Goal: Check status: Check status

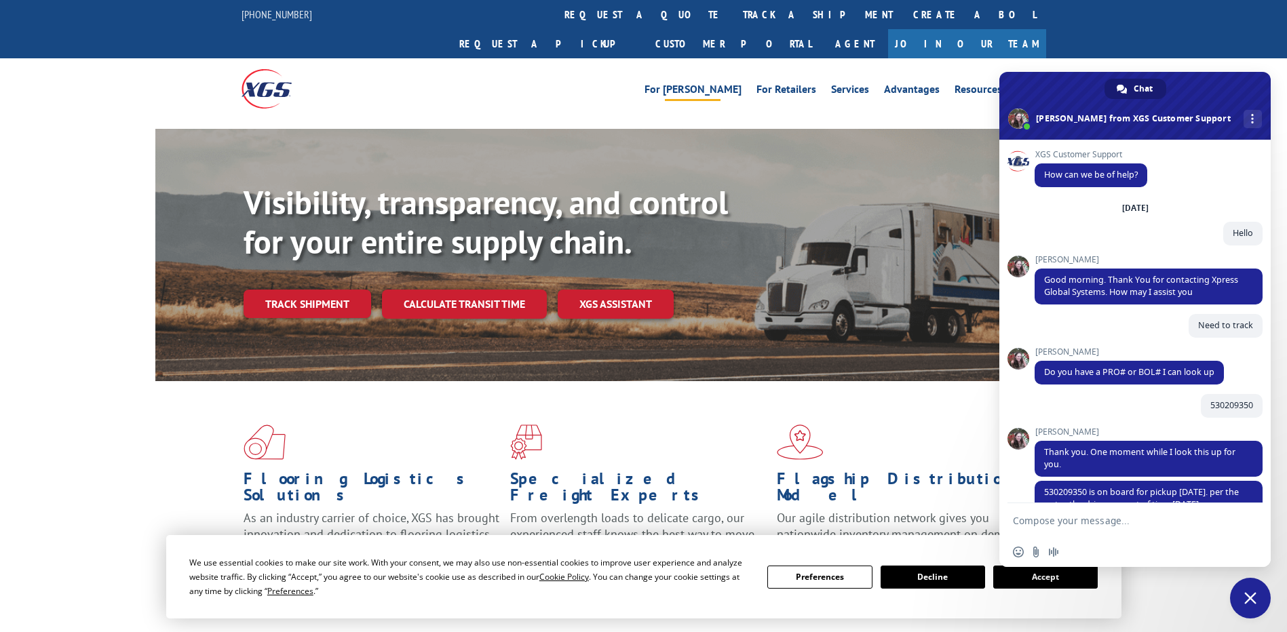
scroll to position [150, 0]
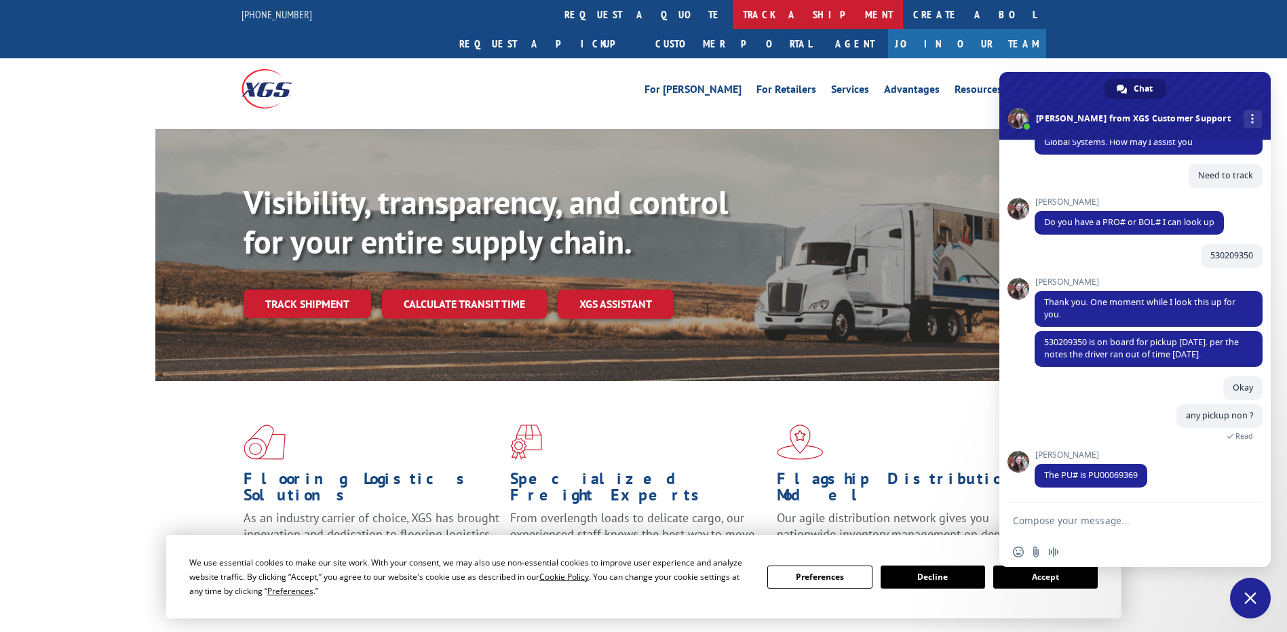
click at [733, 18] on link "track a shipment" at bounding box center [818, 14] width 170 height 29
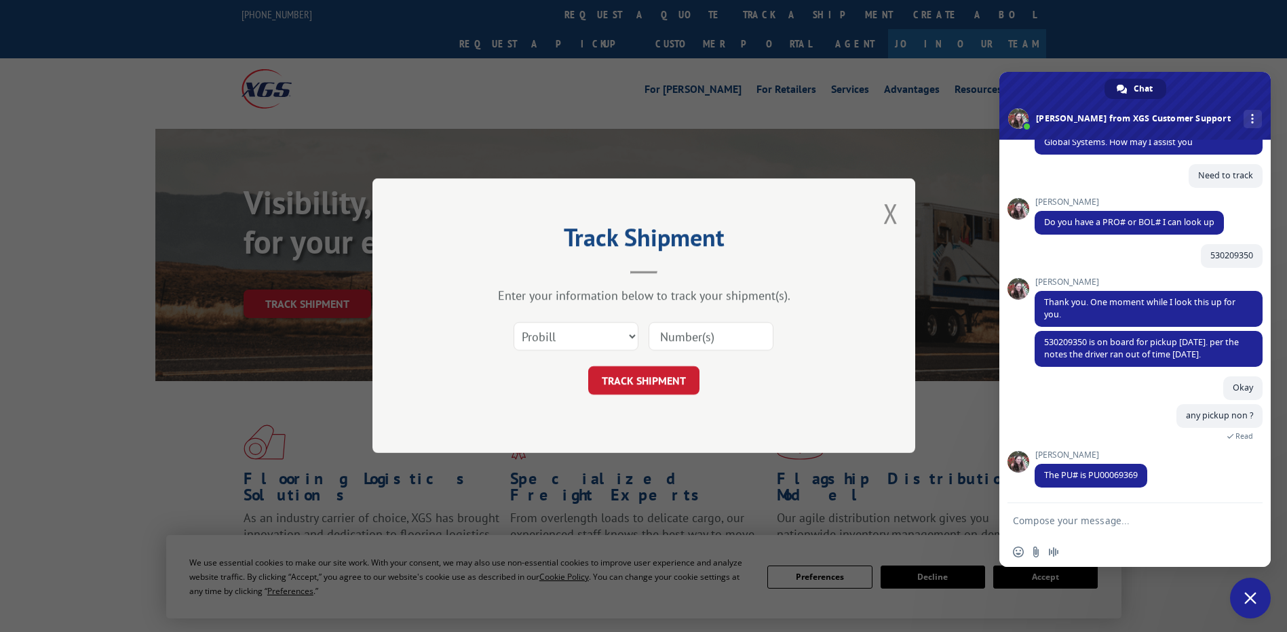
click at [709, 334] on input at bounding box center [711, 337] width 125 height 28
click at [711, 340] on input at bounding box center [711, 337] width 125 height 28
paste input "17602788"
type input "17602788"
click at [636, 378] on button "TRACK SHIPMENT" at bounding box center [643, 381] width 111 height 28
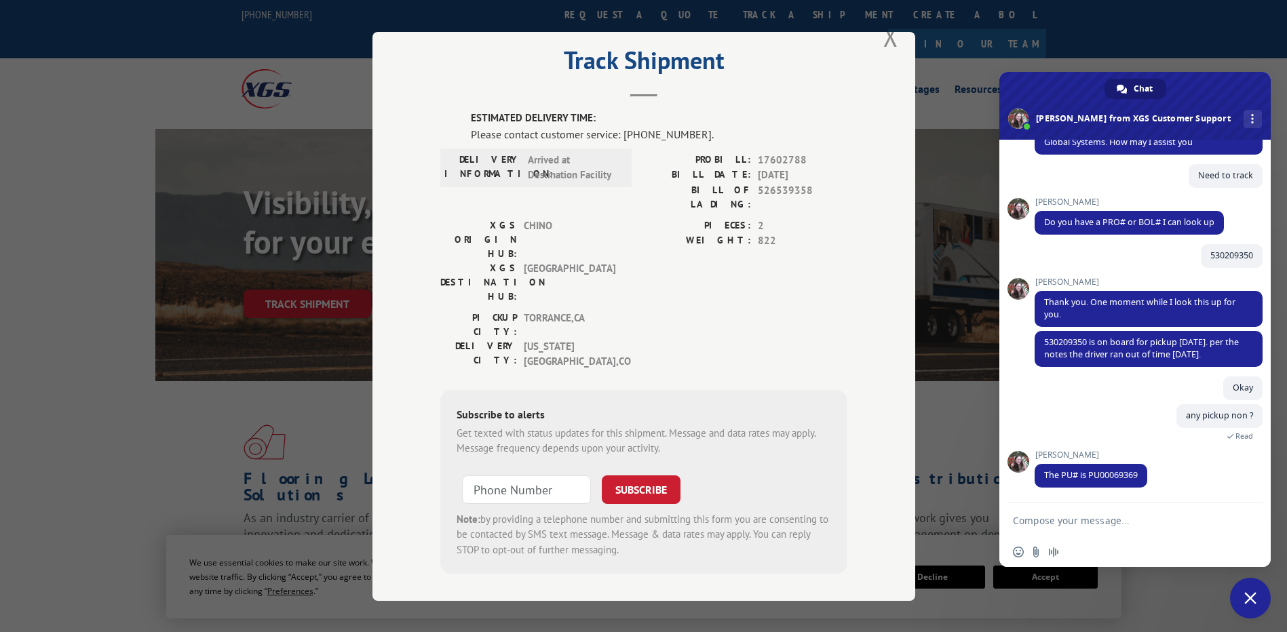
scroll to position [68, 0]
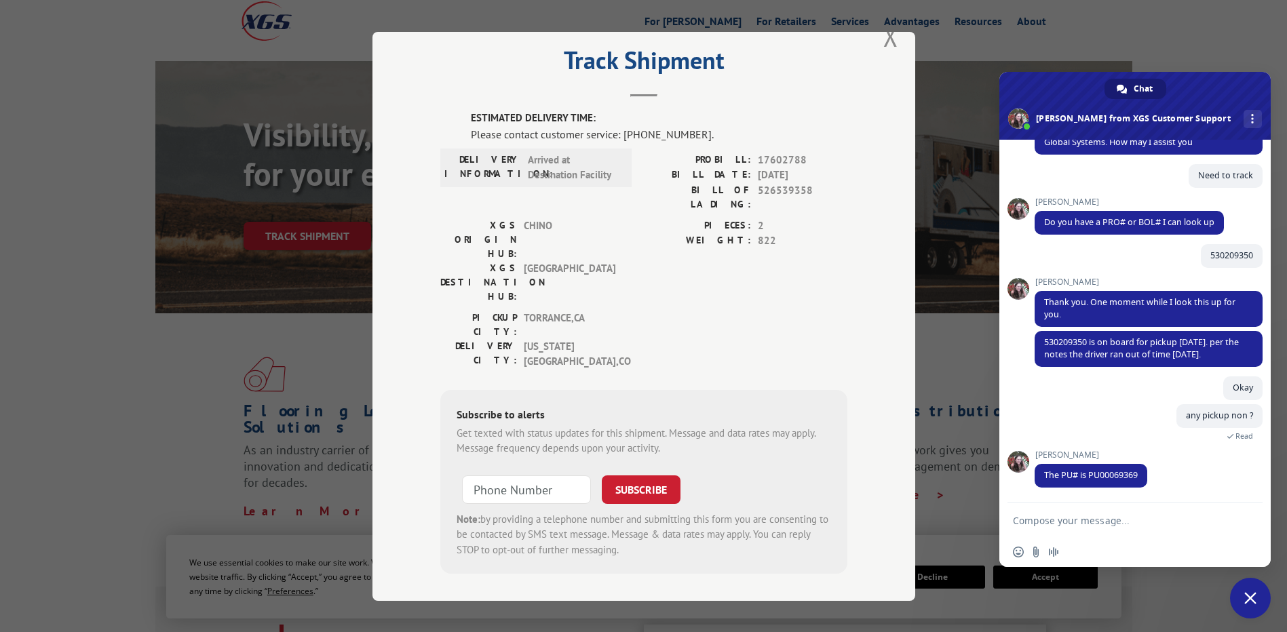
click at [1118, 522] on textarea "Compose your message..." at bounding box center [1120, 521] width 214 height 12
paste textarea "17602788"
type textarea "17602788"
click at [1251, 517] on span "Send" at bounding box center [1247, 521] width 10 height 10
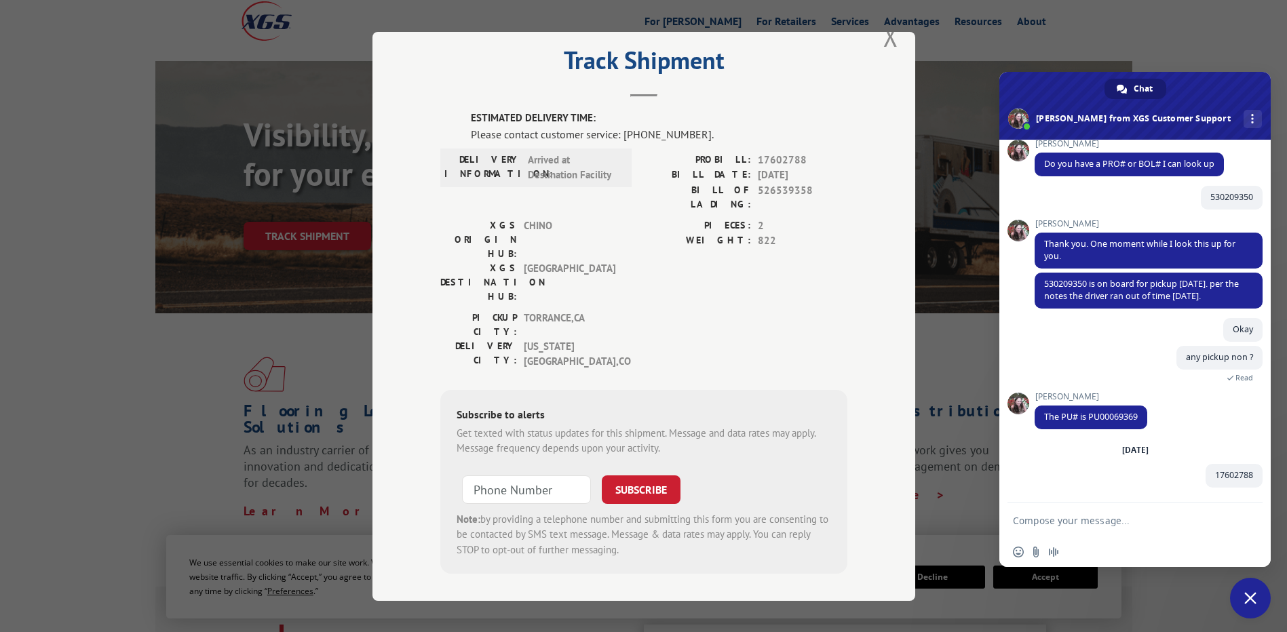
scroll to position [208, 0]
click at [1132, 518] on textarea "Compose your message..." at bounding box center [1120, 521] width 214 height 12
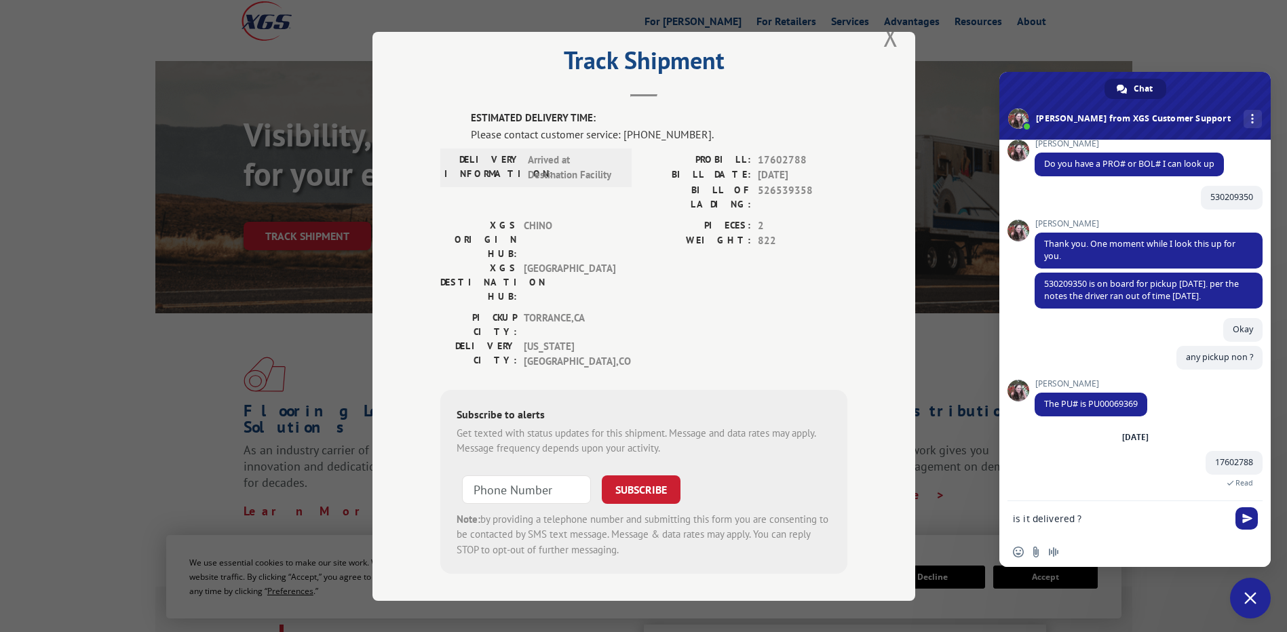
scroll to position [210, 0]
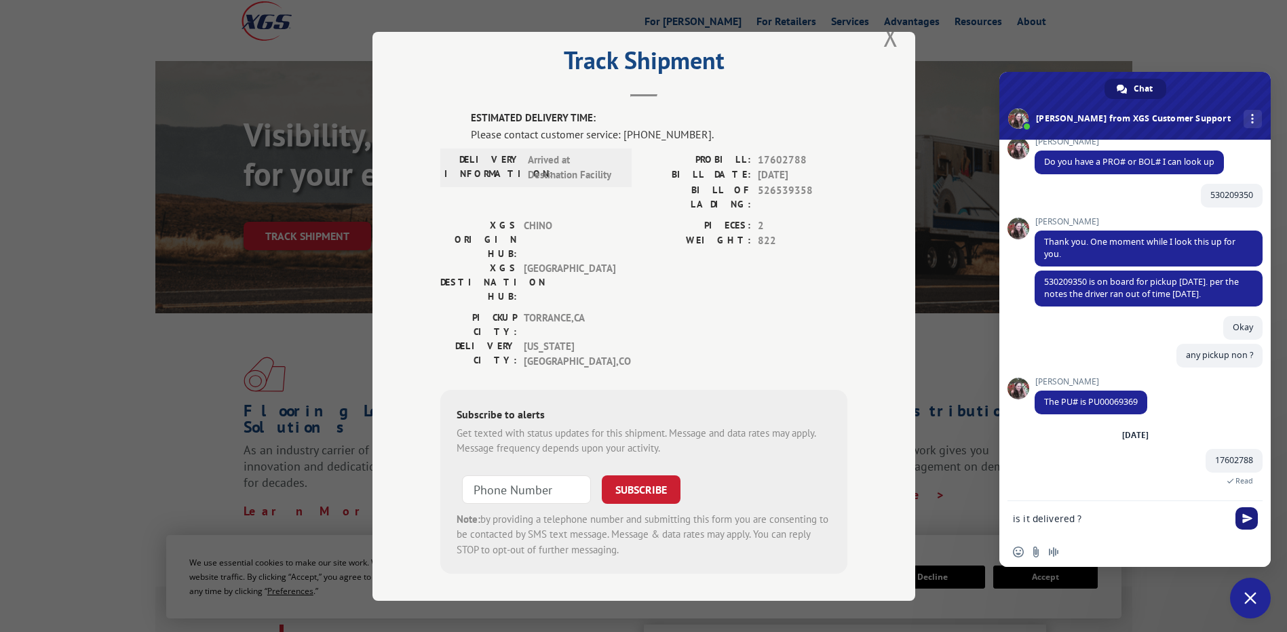
type textarea "is it delivered ?"
click at [1252, 517] on span "Send" at bounding box center [1247, 519] width 10 height 10
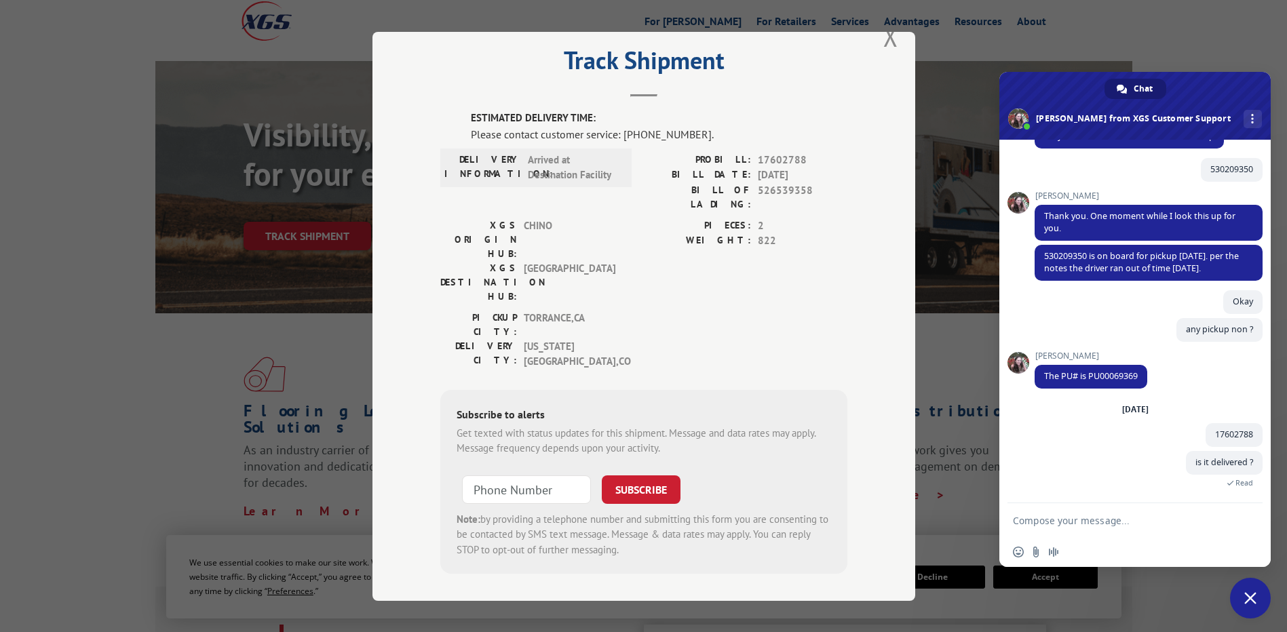
scroll to position [236, 0]
click at [888, 41] on button "Close modal" at bounding box center [890, 36] width 15 height 36
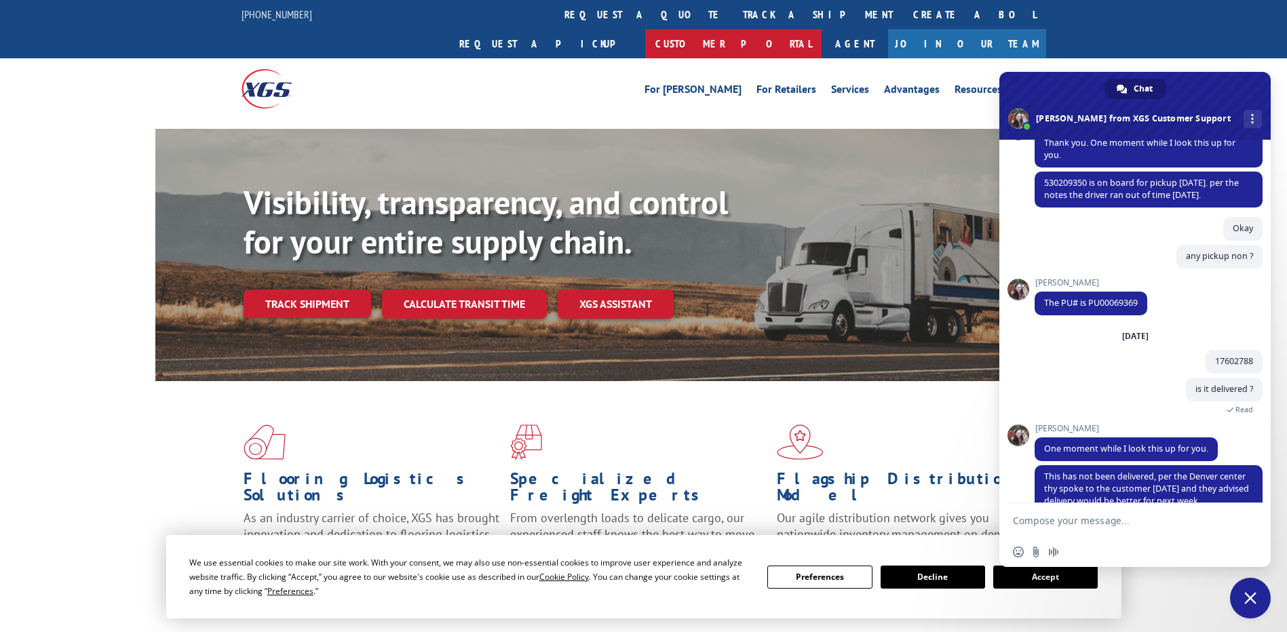
scroll to position [362, 0]
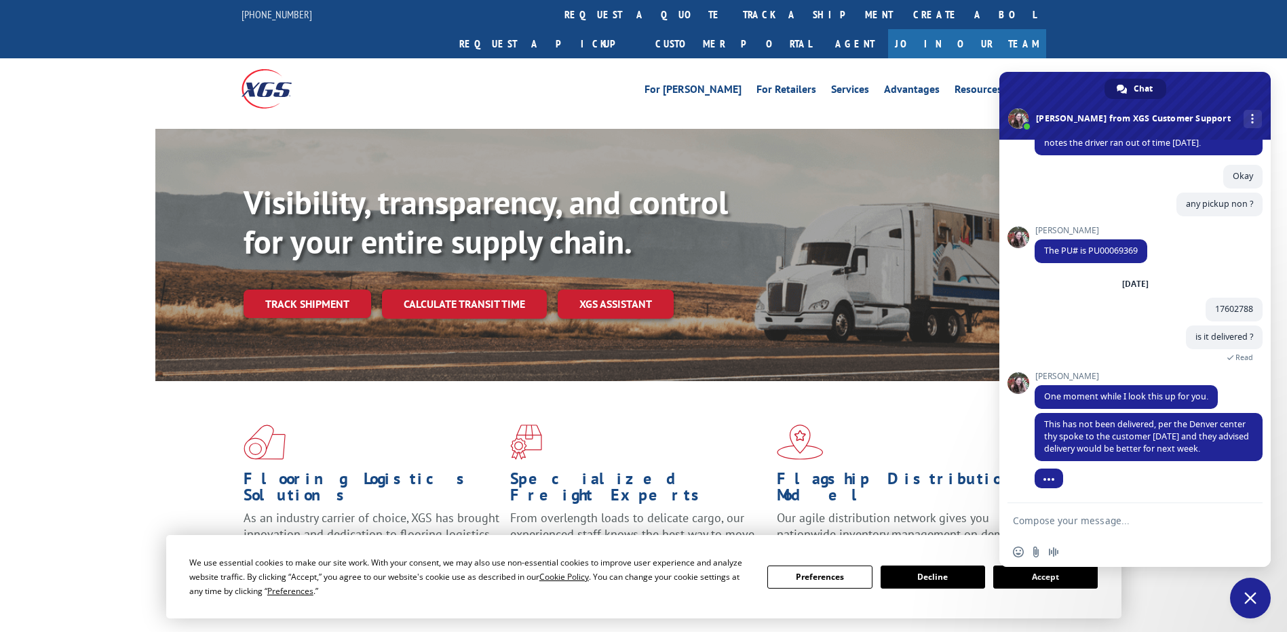
click at [1109, 524] on textarea "Compose your message..." at bounding box center [1120, 521] width 214 height 12
click at [1109, 521] on textarea "Compose your message..." at bounding box center [1120, 521] width 214 height 12
type textarea "Is they any ETA?"
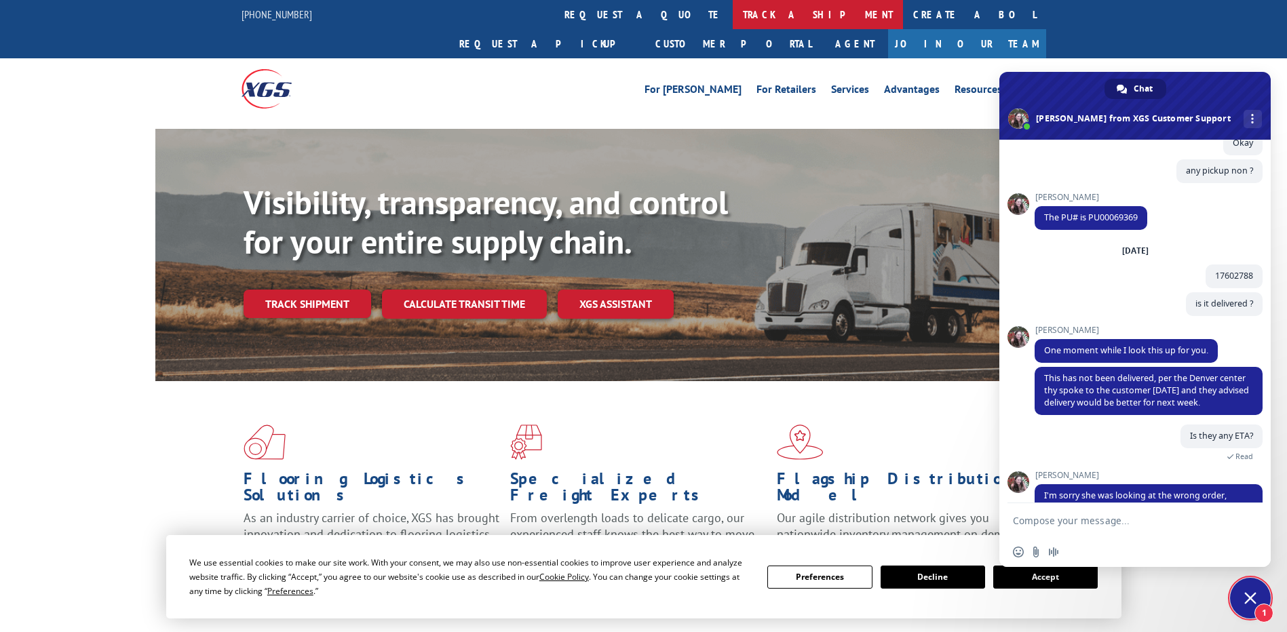
scroll to position [440, 0]
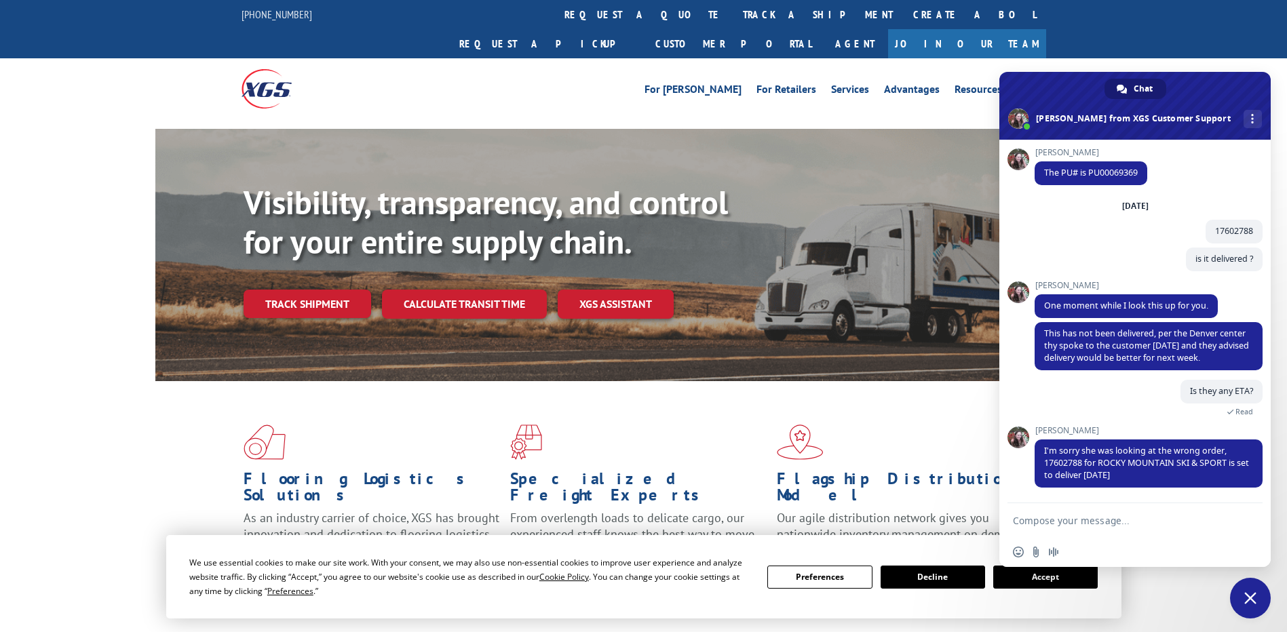
click at [1138, 514] on form at bounding box center [1120, 521] width 214 height 37
click at [1117, 516] on textarea "Compose your message..." at bounding box center [1120, 521] width 214 height 12
type textarea "Alright"
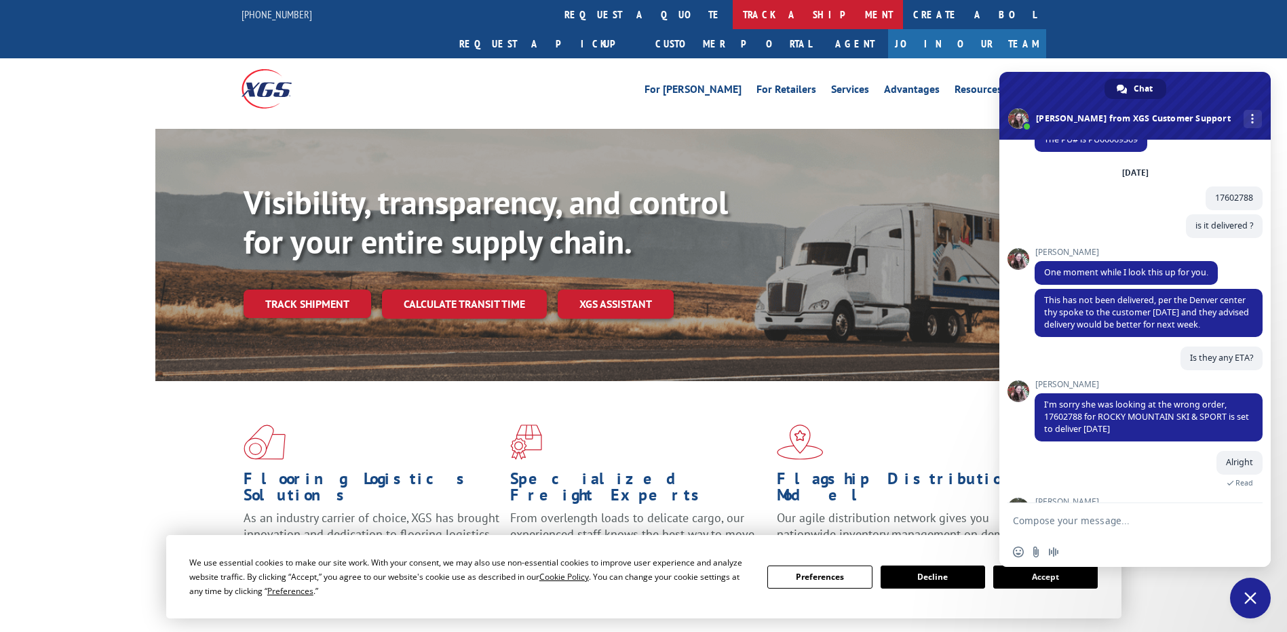
scroll to position [532, 0]
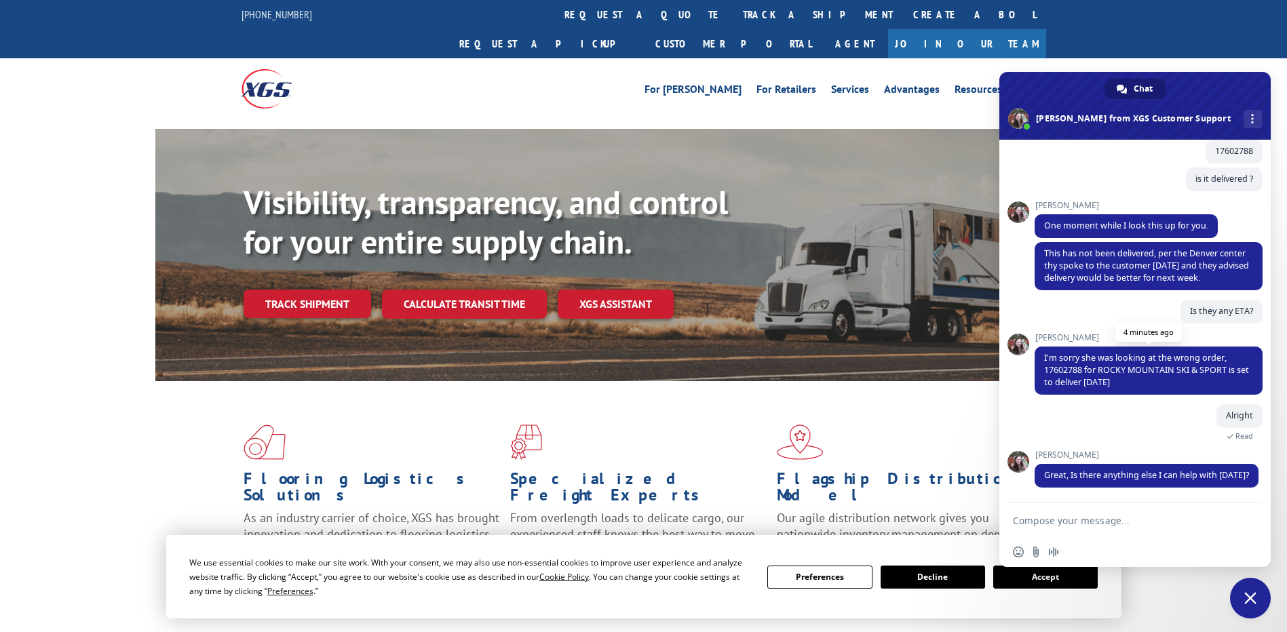
drag, startPoint x: 1046, startPoint y: 372, endPoint x: 1159, endPoint y: 372, distance: 113.3
click at [1159, 372] on span "I'm sorry she was looking at the wrong order, 17602788 for ROCKY MOUNTAIN SKI &…" at bounding box center [1149, 371] width 228 height 48
copy span "set to deliver [DATE]"
